Goal: Check status: Check status

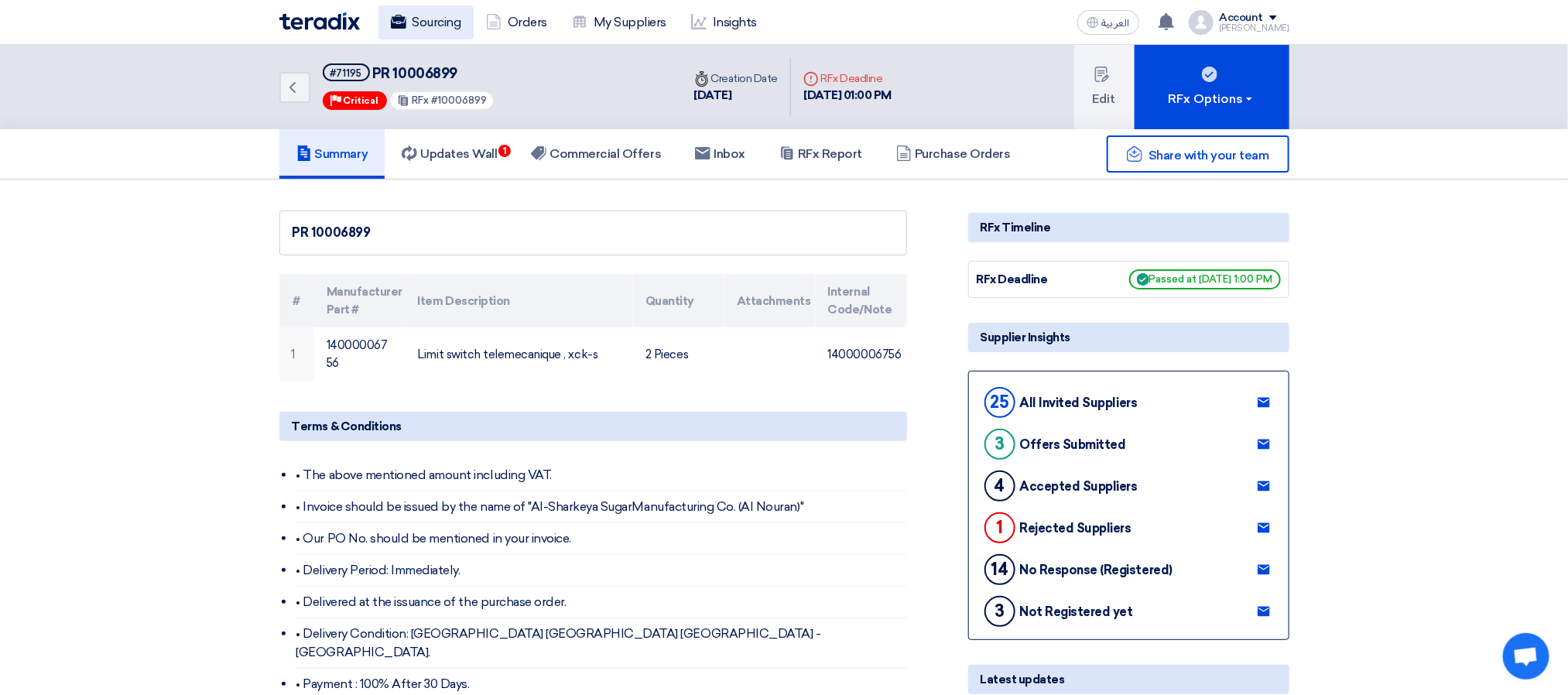
click at [441, 11] on link "Sourcing" at bounding box center [426, 22] width 95 height 34
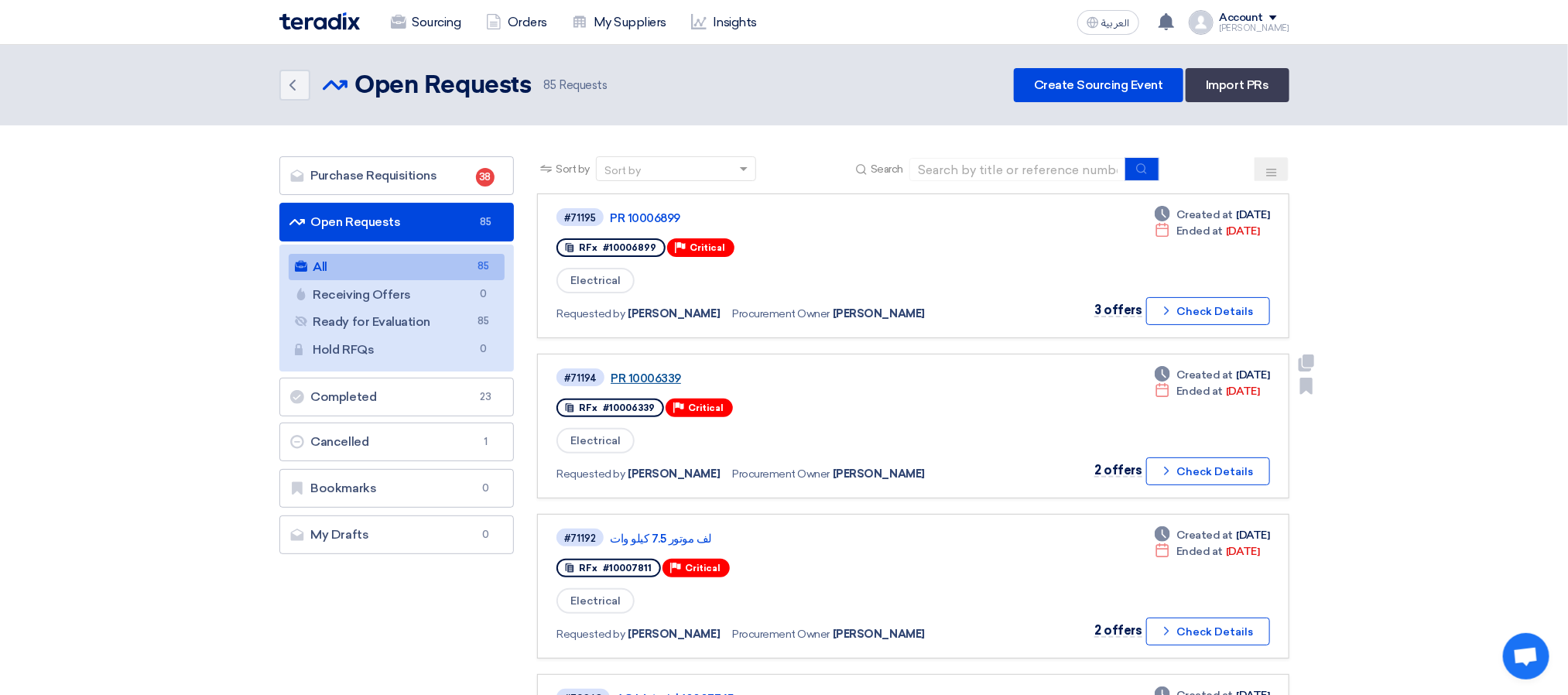
click at [627, 372] on link "PR 10006339" at bounding box center [804, 379] width 387 height 14
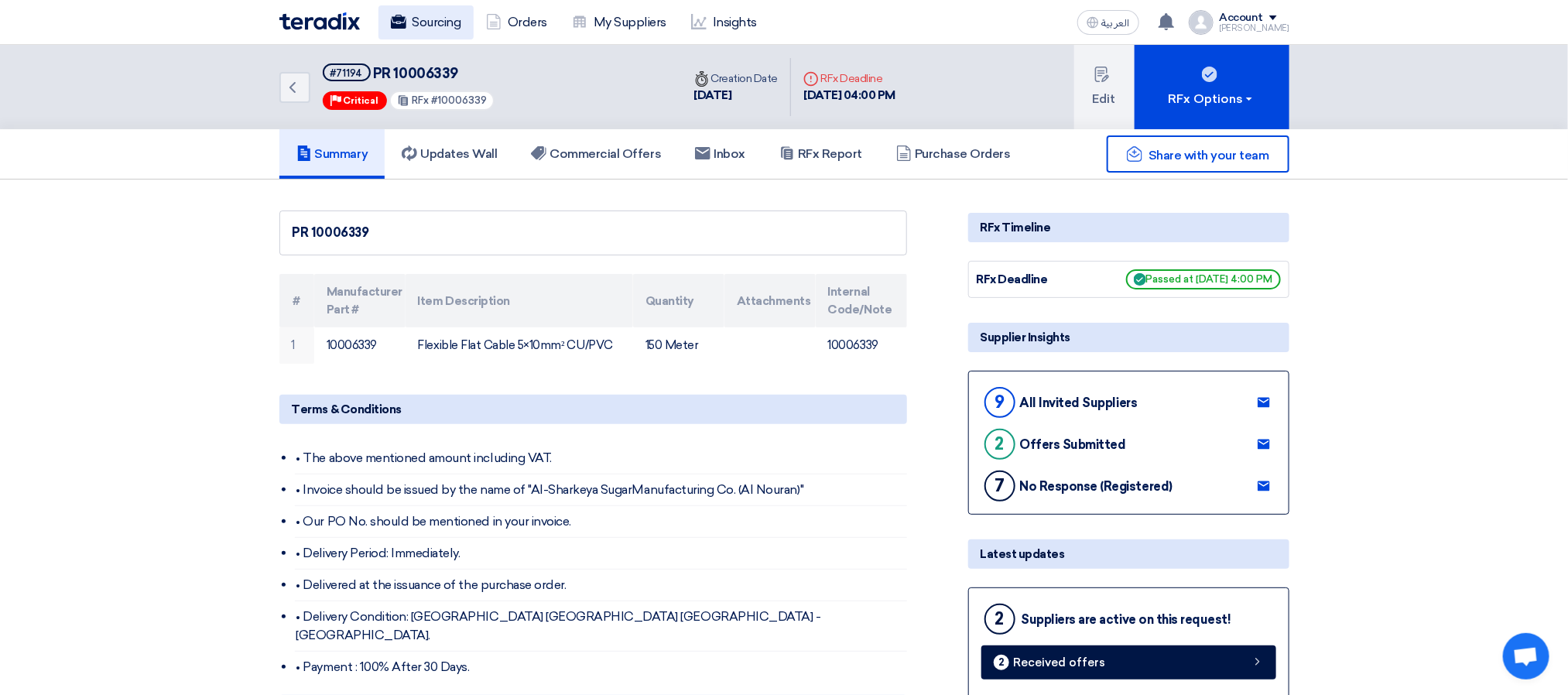
click at [427, 21] on link "Sourcing" at bounding box center [426, 22] width 95 height 34
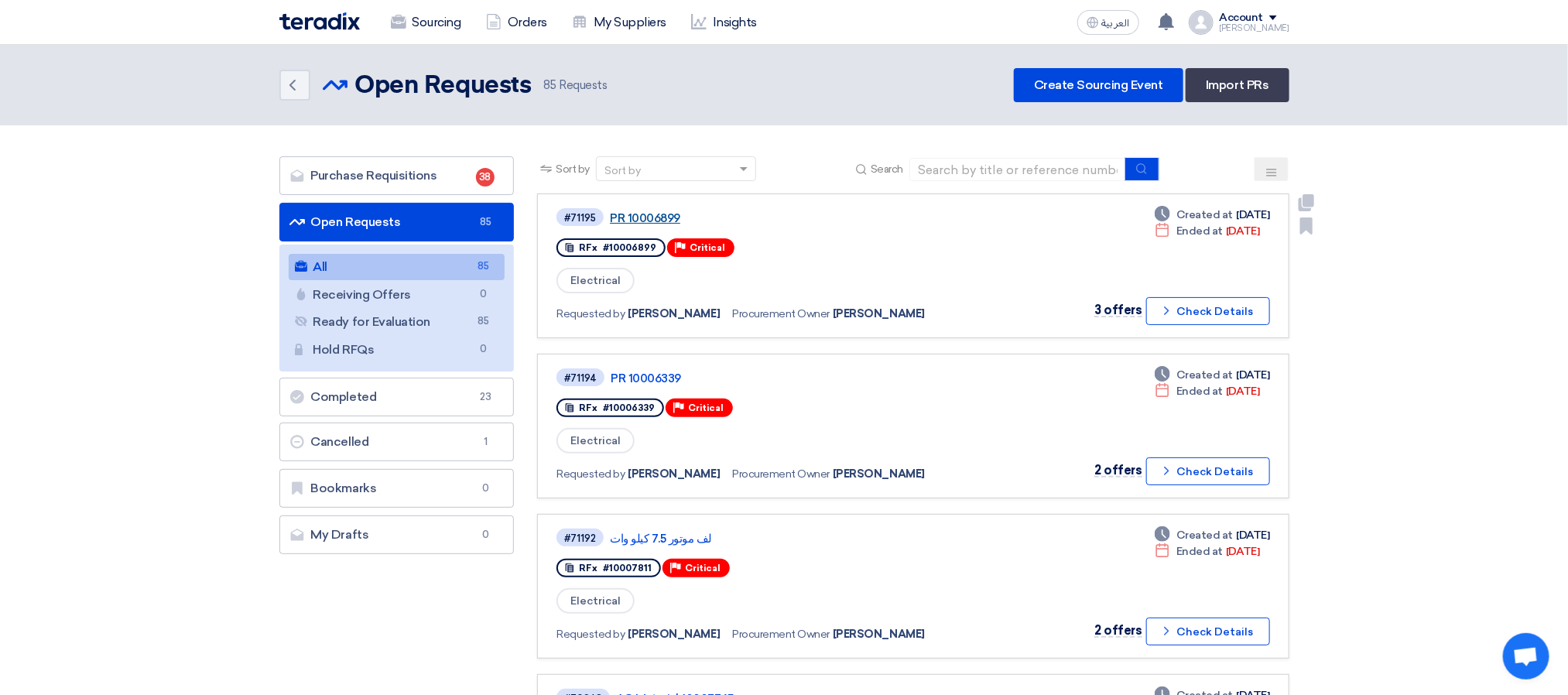
click at [646, 214] on link "PR 10006899" at bounding box center [803, 219] width 387 height 14
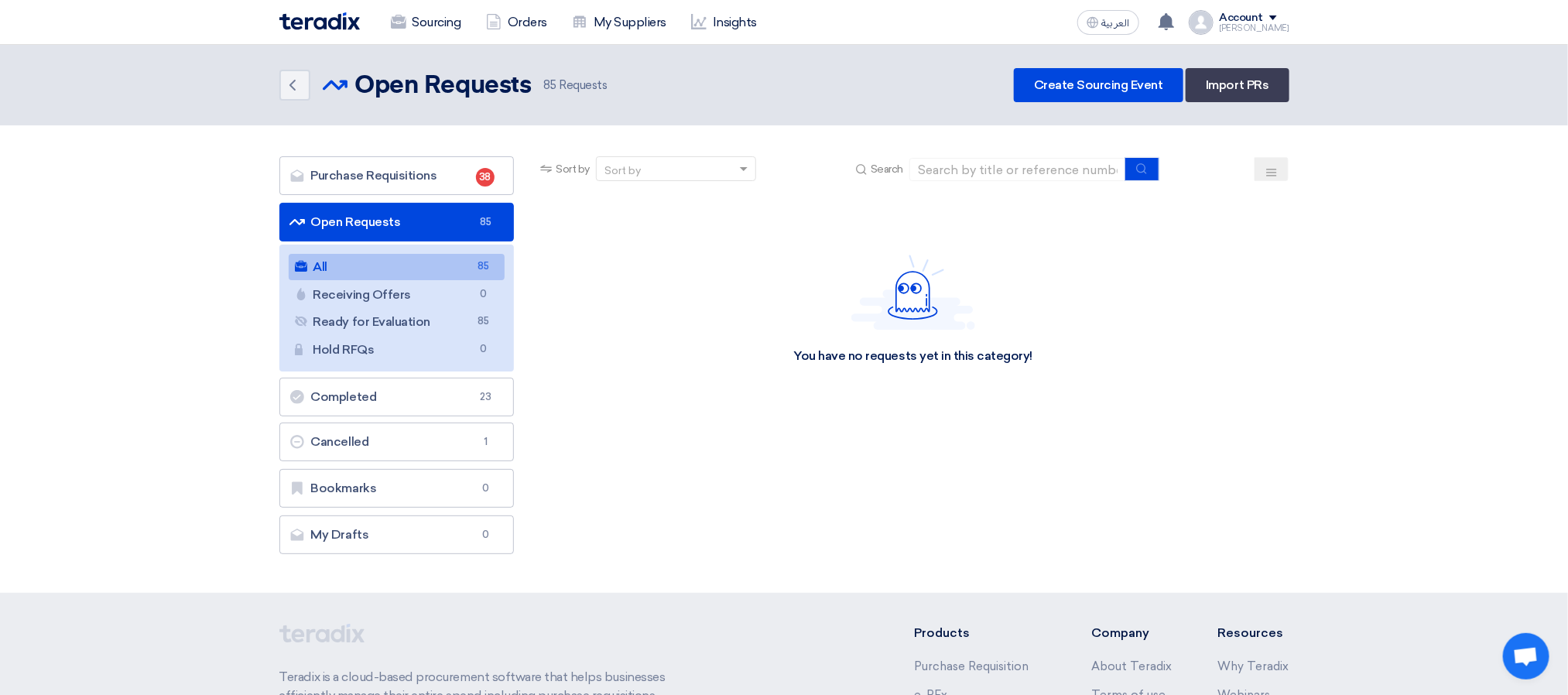
click at [785, 92] on div "Back Open Requests Open Requests 85 Requests Create Sourcing Event Import PRs" at bounding box center [784, 85] width 1010 height 34
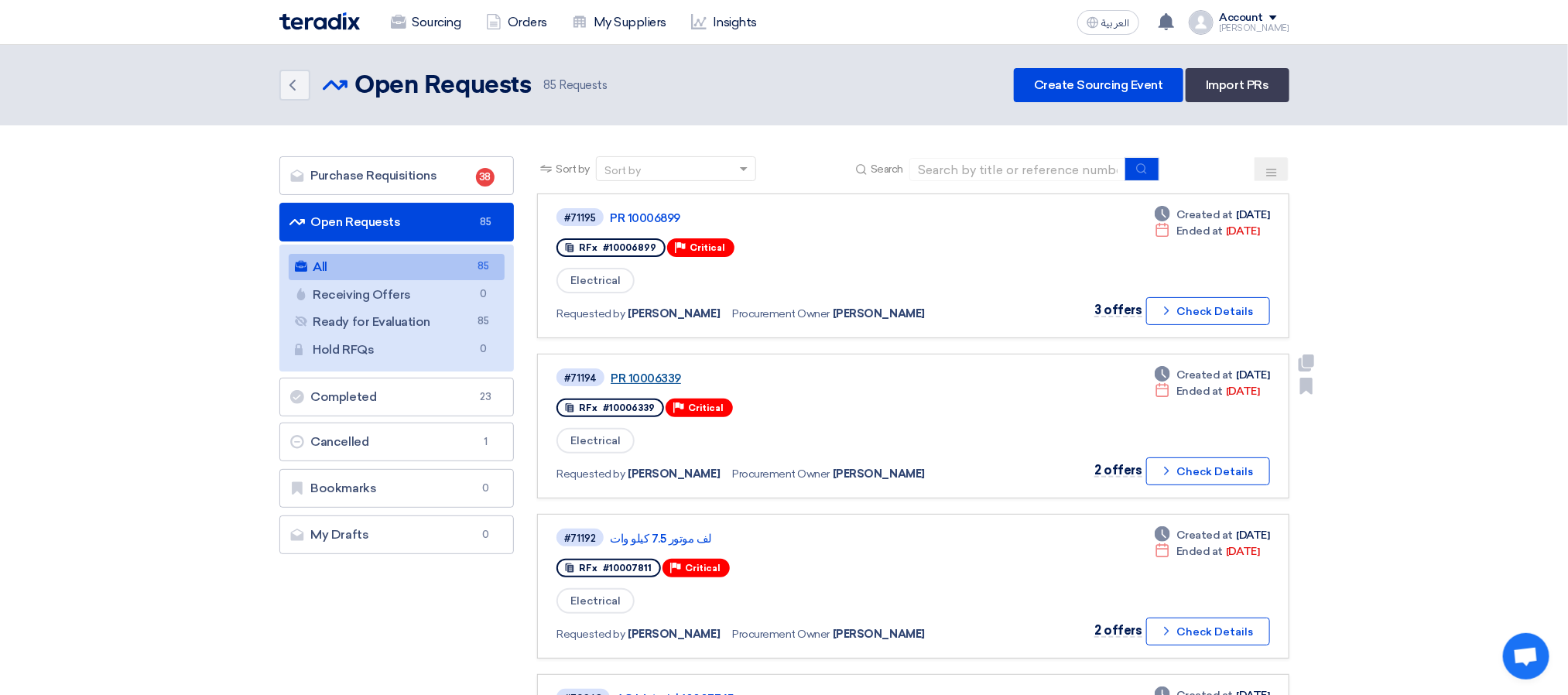
click at [645, 374] on link "PR 10006339" at bounding box center [804, 379] width 387 height 14
click at [759, 96] on div "Back Open Requests Open Requests 85 Requests Create Sourcing Event Import PRs" at bounding box center [784, 85] width 1010 height 34
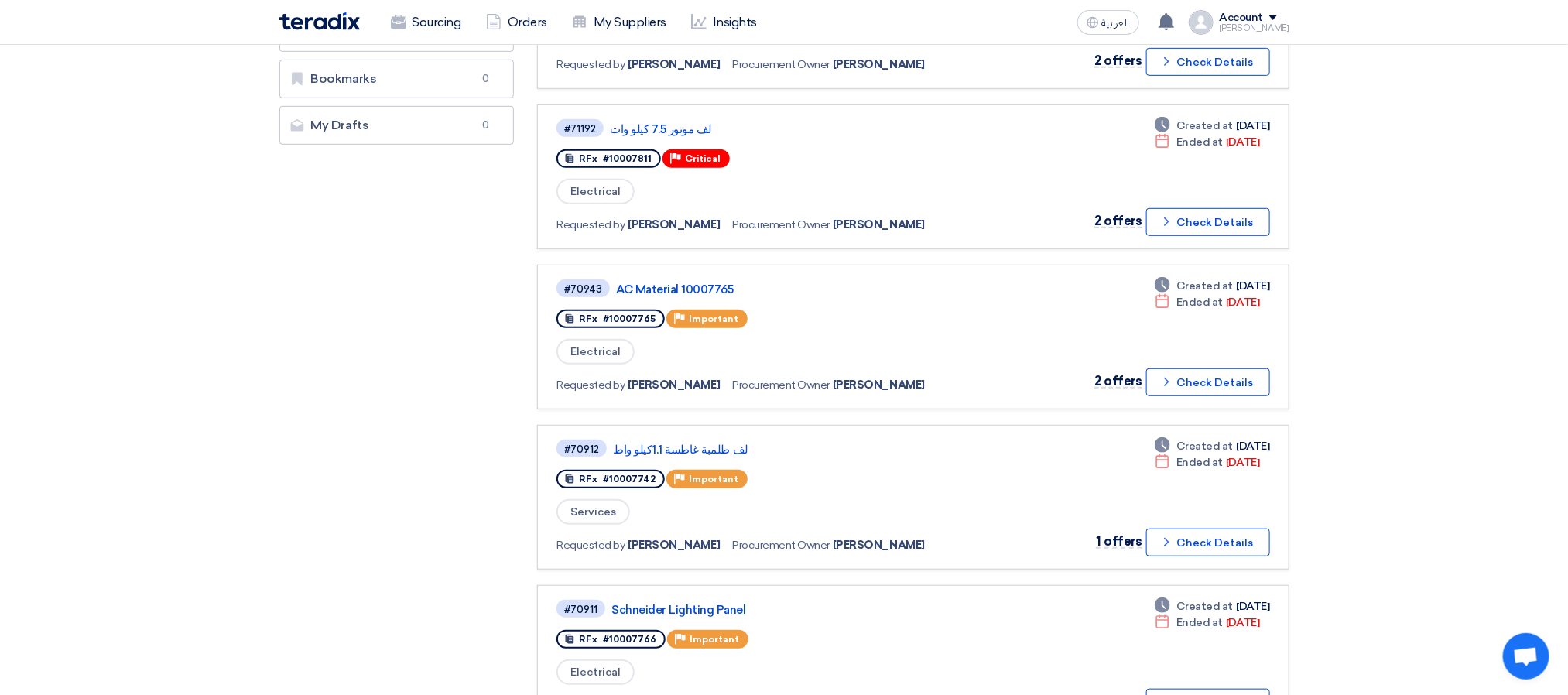
scroll to position [464, 0]
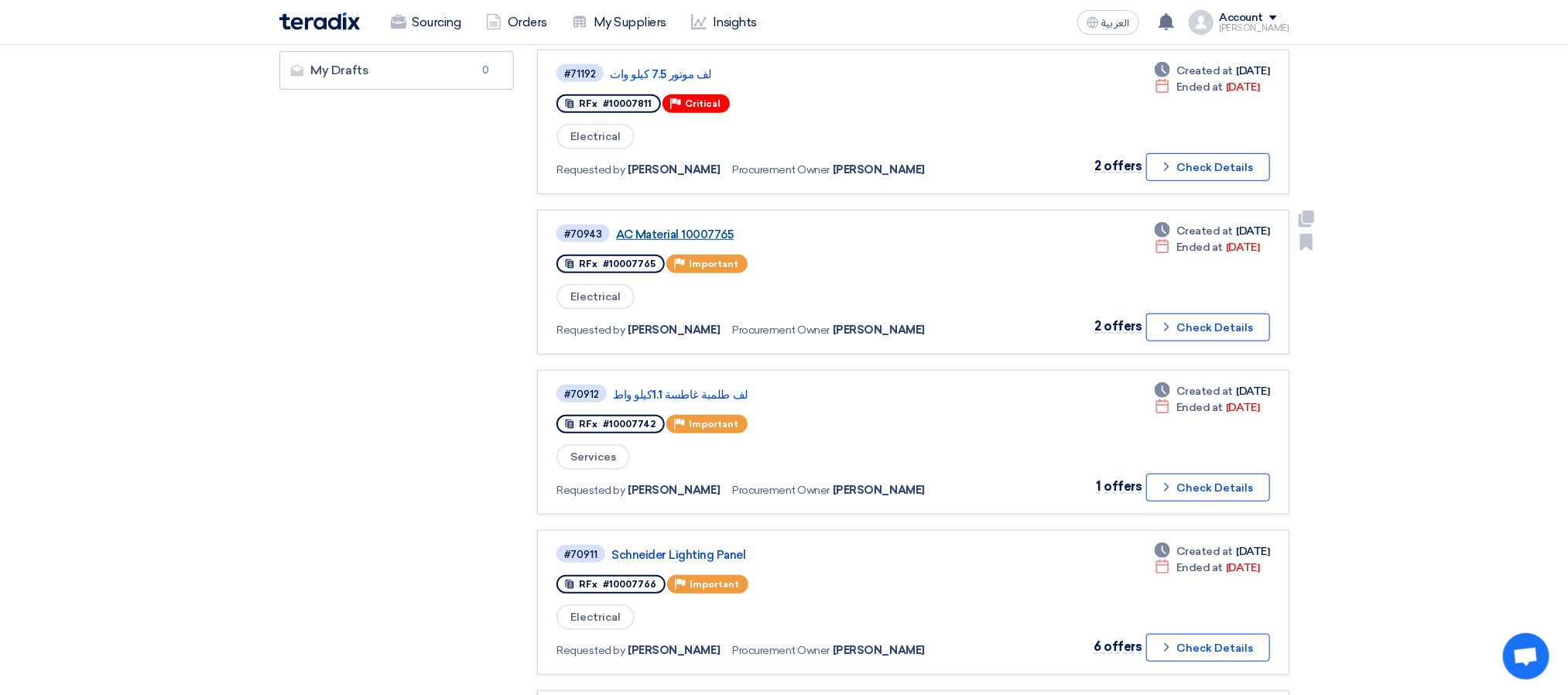
click at [664, 233] on link "AC Material 10007765" at bounding box center [809, 234] width 387 height 14
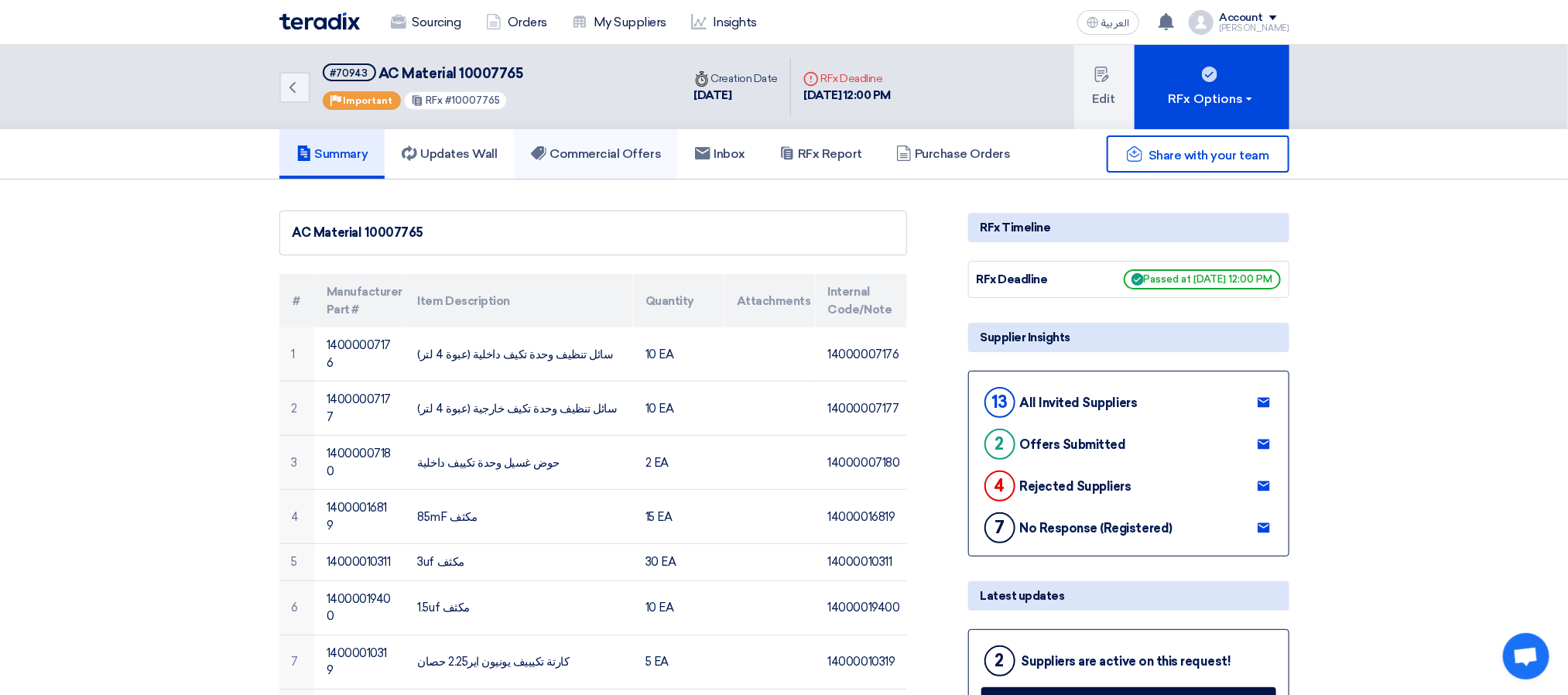
click at [612, 168] on link "Commercial Offers" at bounding box center [596, 154] width 164 height 49
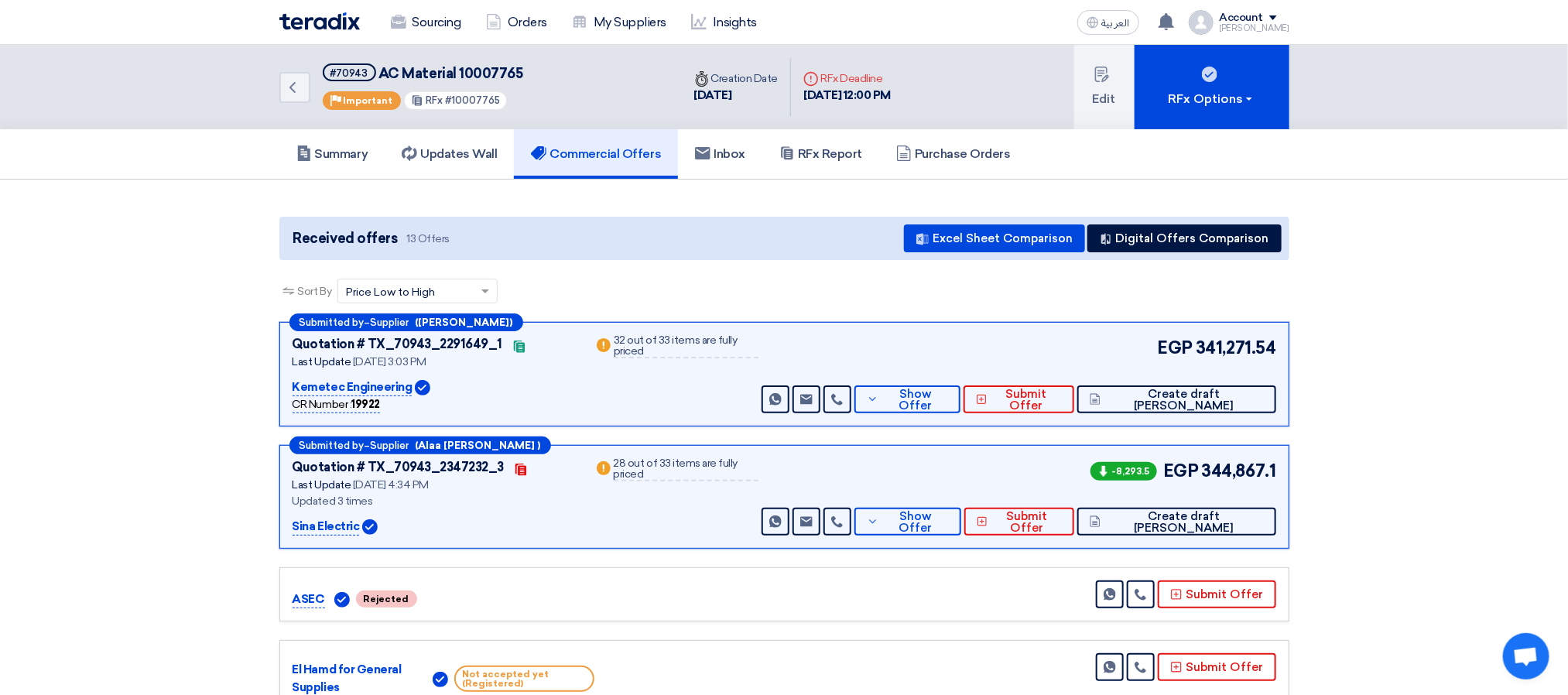
scroll to position [233, 0]
